Goal: Information Seeking & Learning: Learn about a topic

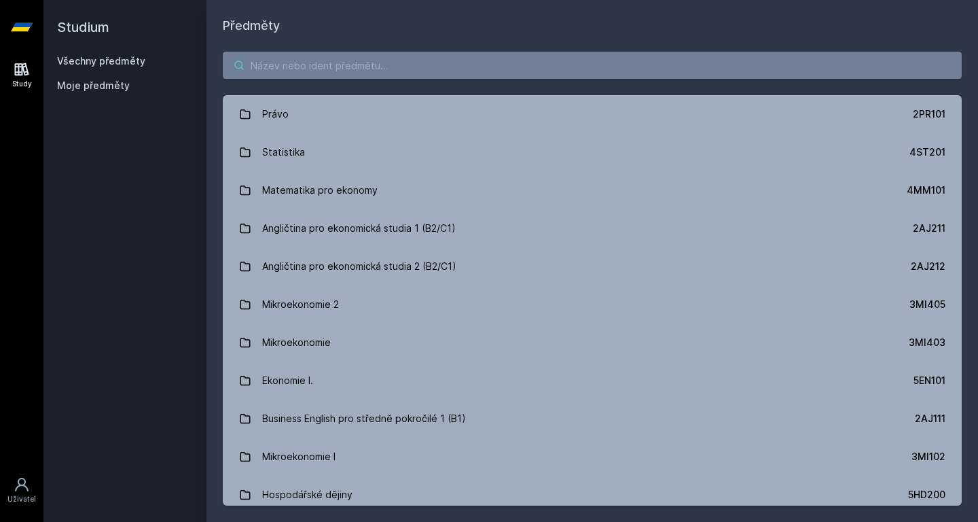
click at [581, 75] on input "search" at bounding box center [592, 65] width 739 height 27
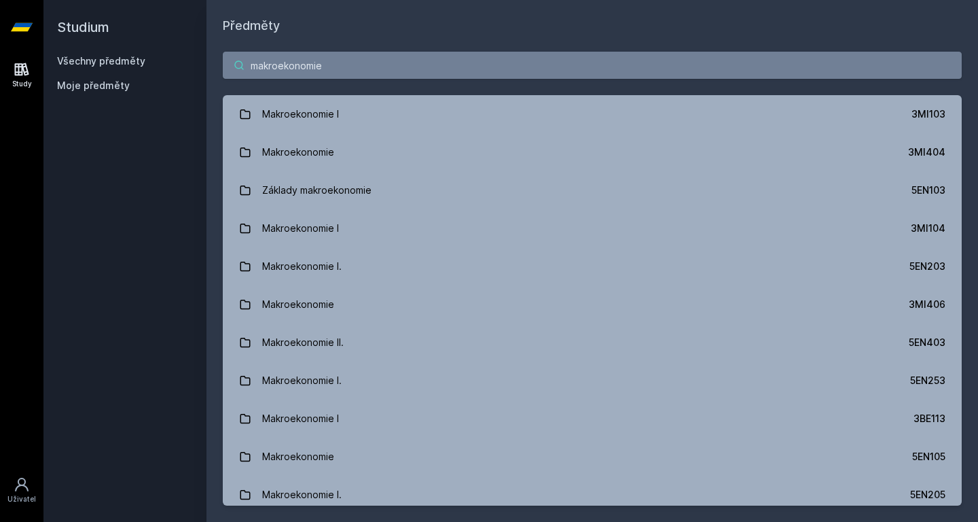
type input "makroekonomie"
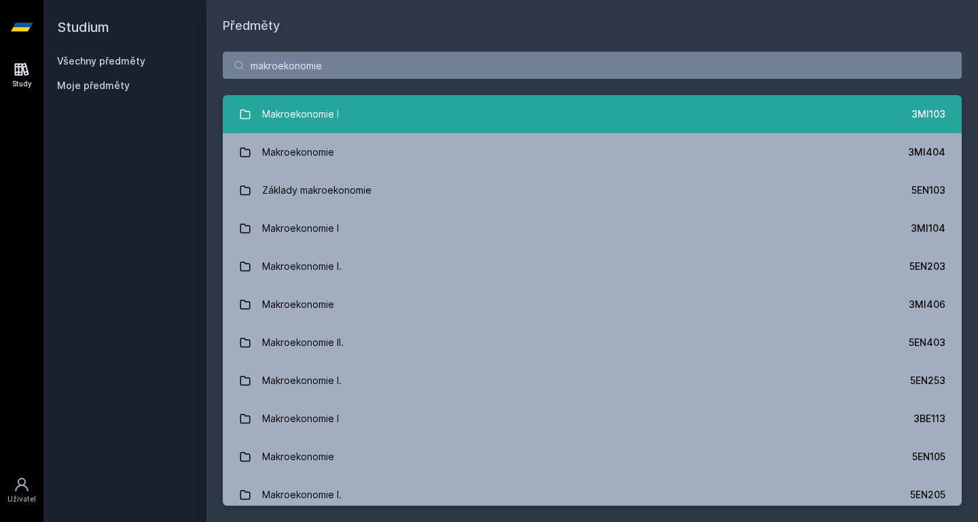
click at [424, 111] on link "Makroekonomie I 3MI103" at bounding box center [592, 114] width 739 height 38
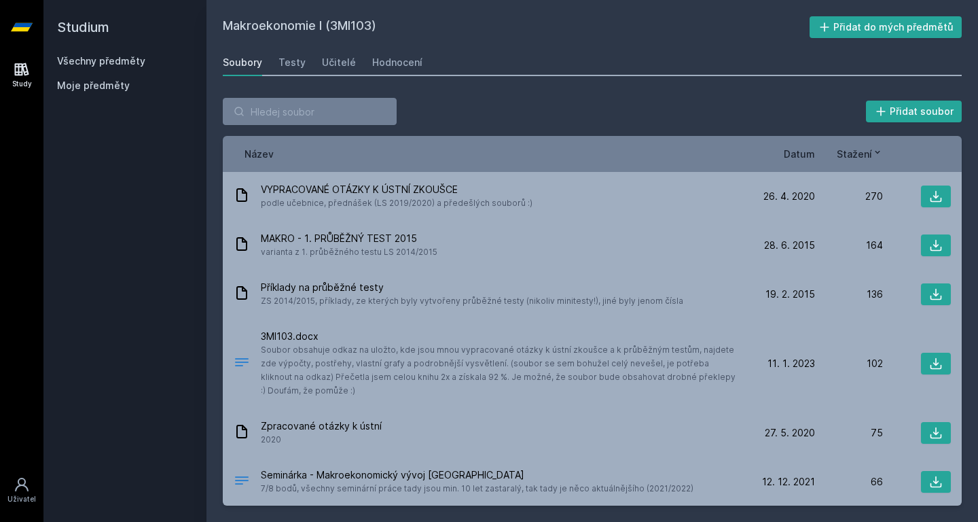
click at [803, 159] on span "Datum" at bounding box center [799, 154] width 31 height 14
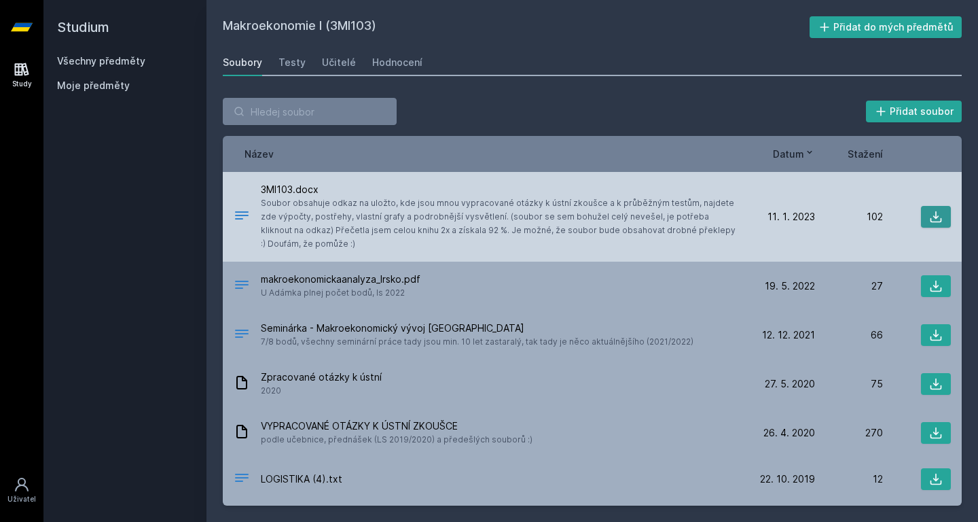
click at [941, 206] on button at bounding box center [936, 217] width 30 height 22
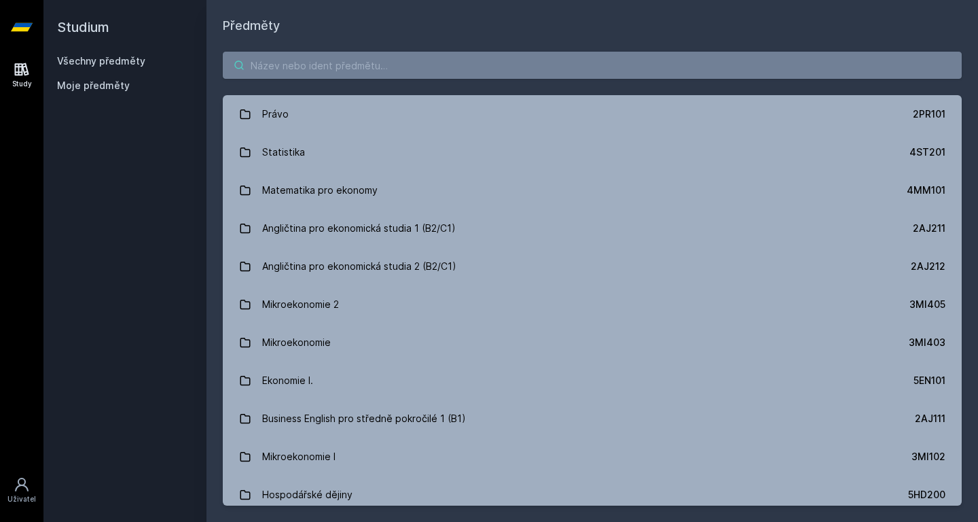
click at [365, 73] on input "search" at bounding box center [592, 65] width 739 height 27
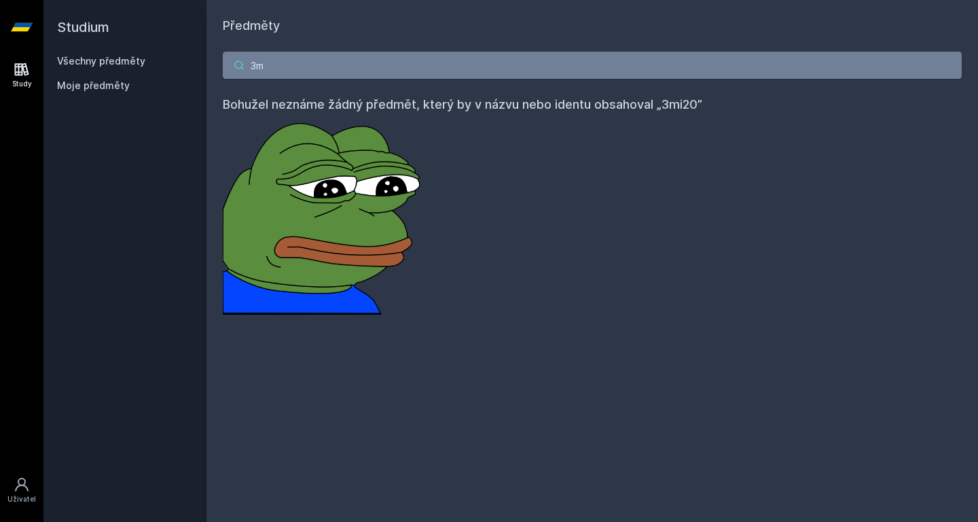
type input "3"
